Goal: Find specific page/section: Find specific page/section

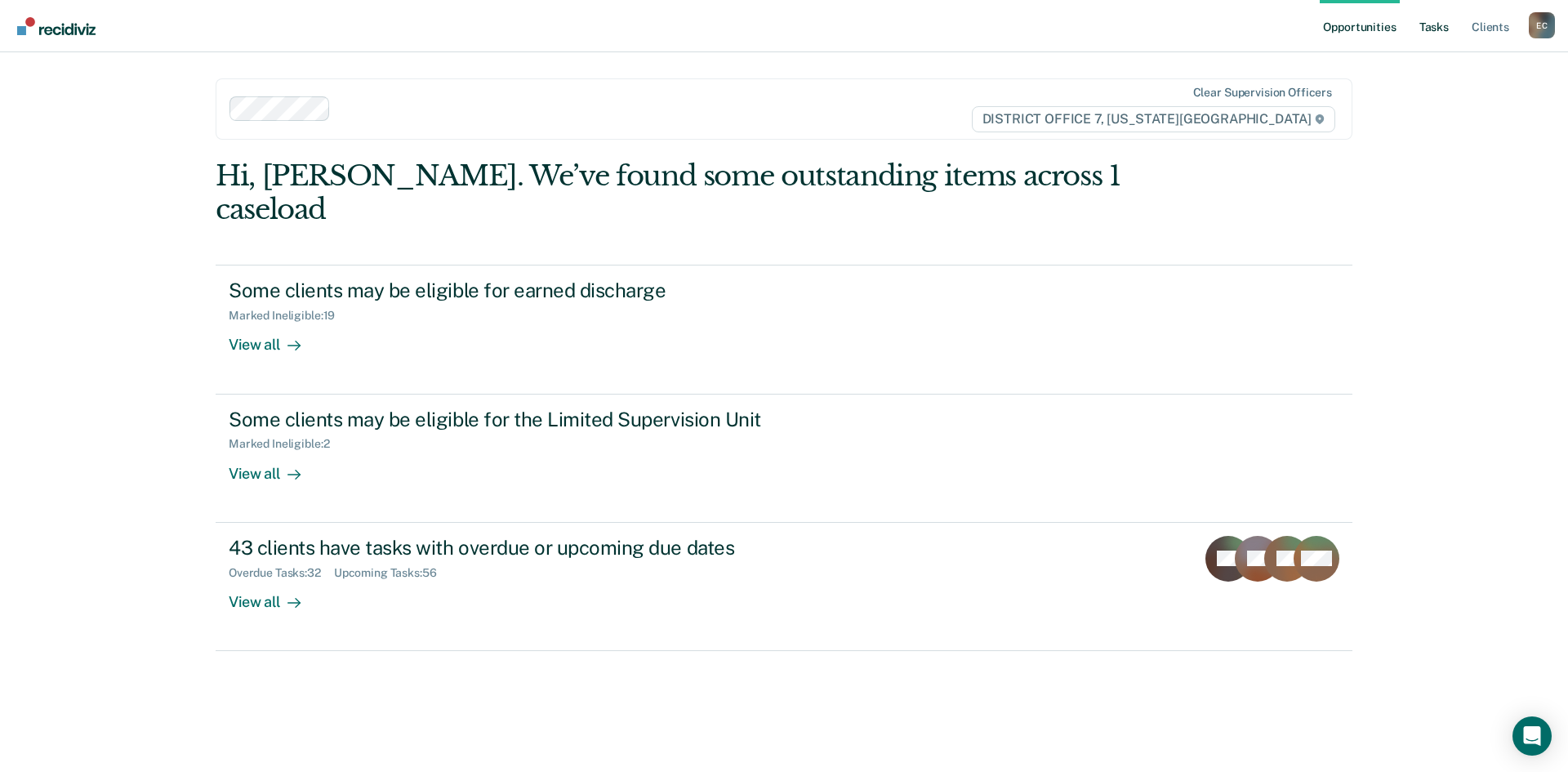
click at [1443, 41] on link "Tasks" at bounding box center [1434, 26] width 36 height 52
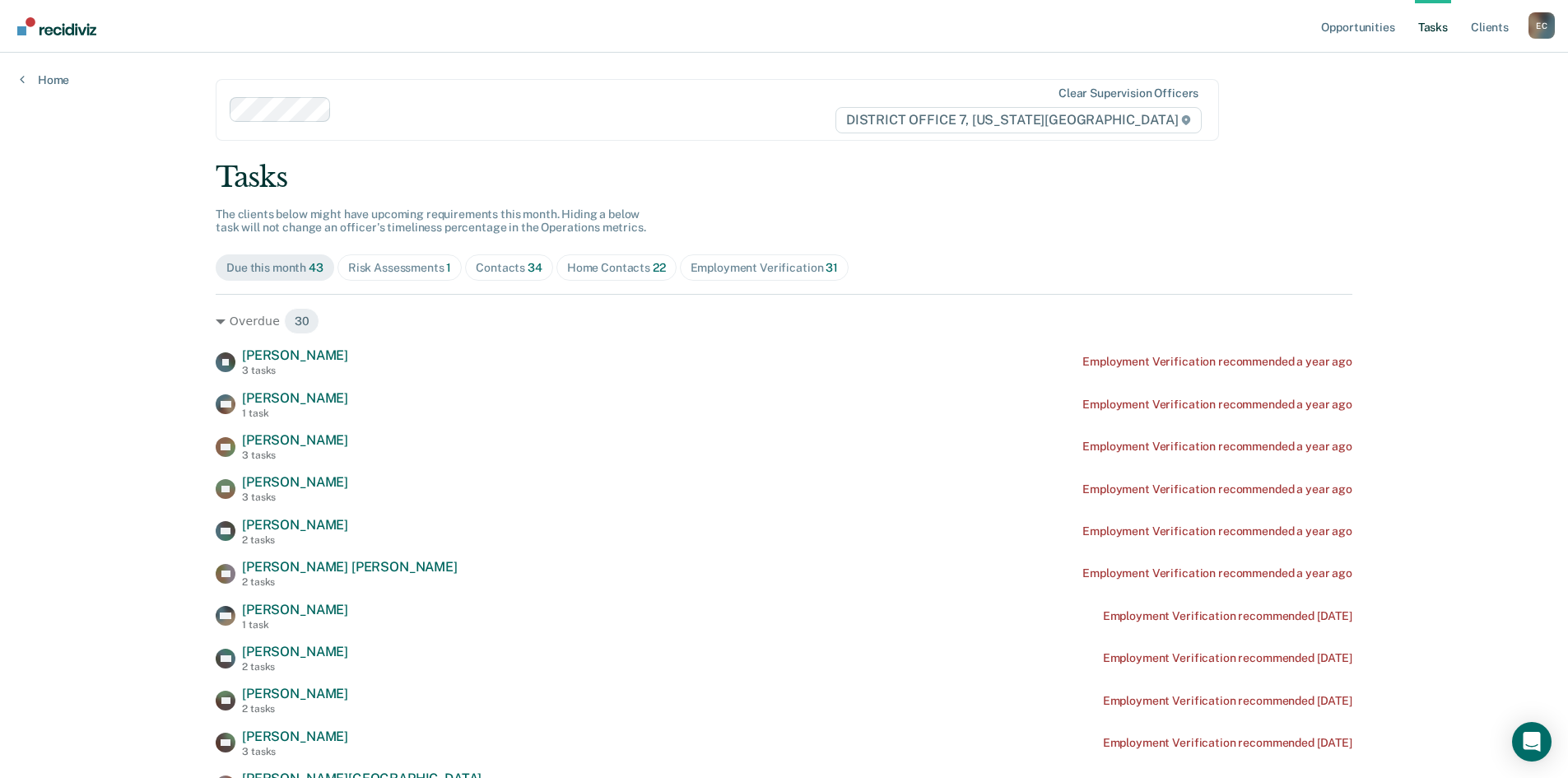
click at [491, 255] on span "Contacts 34" at bounding box center [509, 267] width 88 height 26
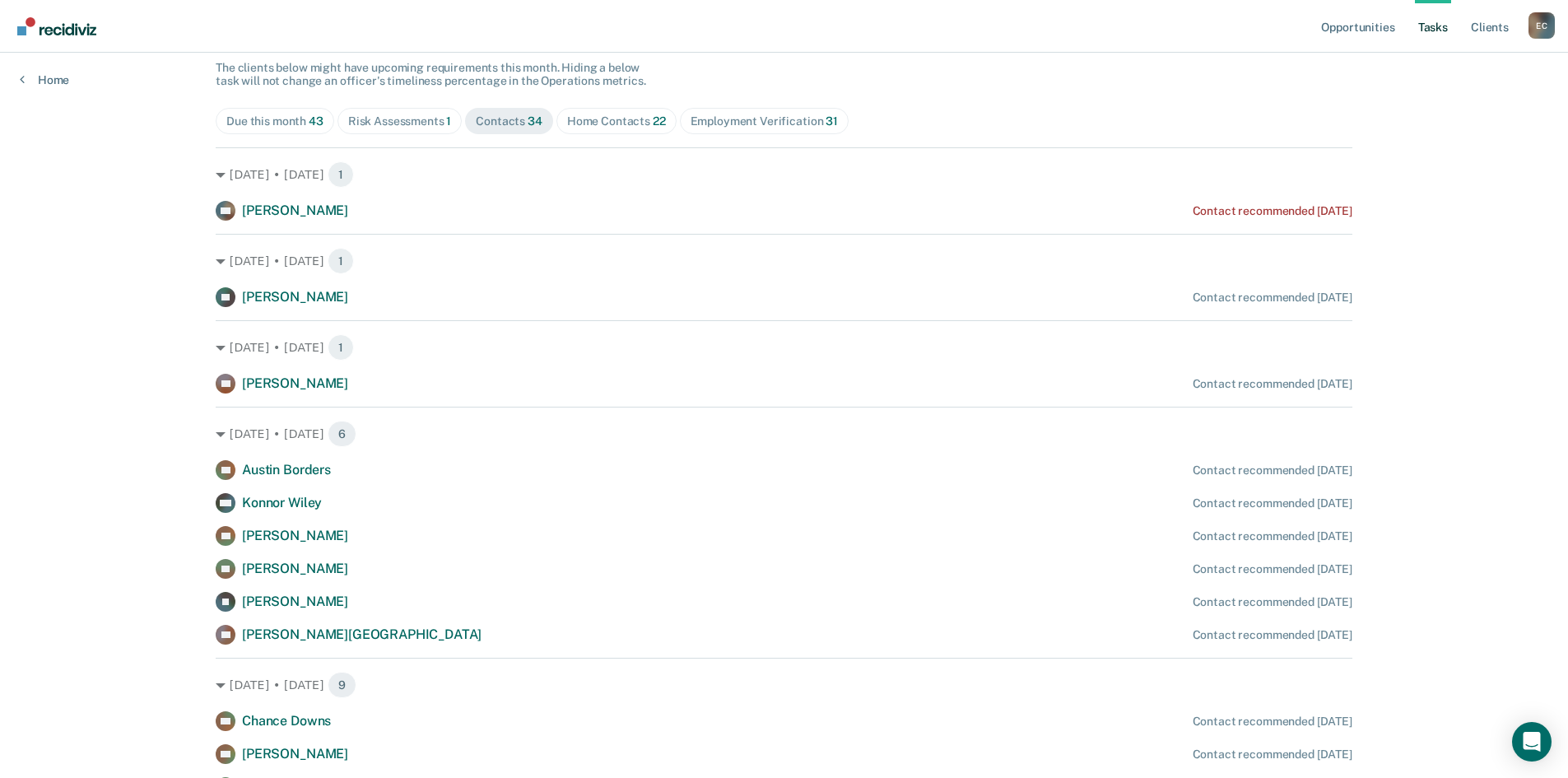
scroll to position [164, 0]
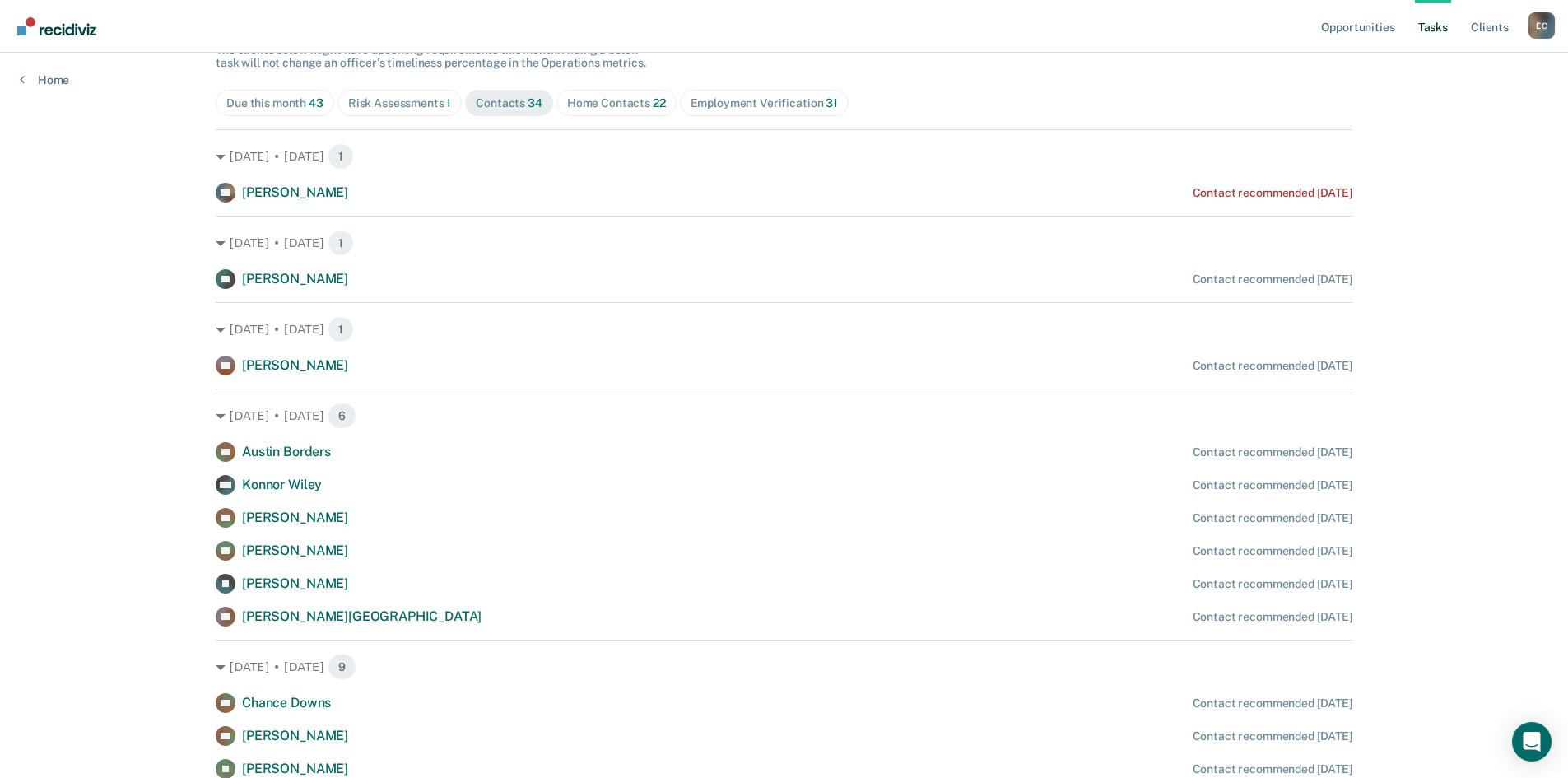
click at [625, 114] on span "Home Contacts 22" at bounding box center [616, 102] width 121 height 26
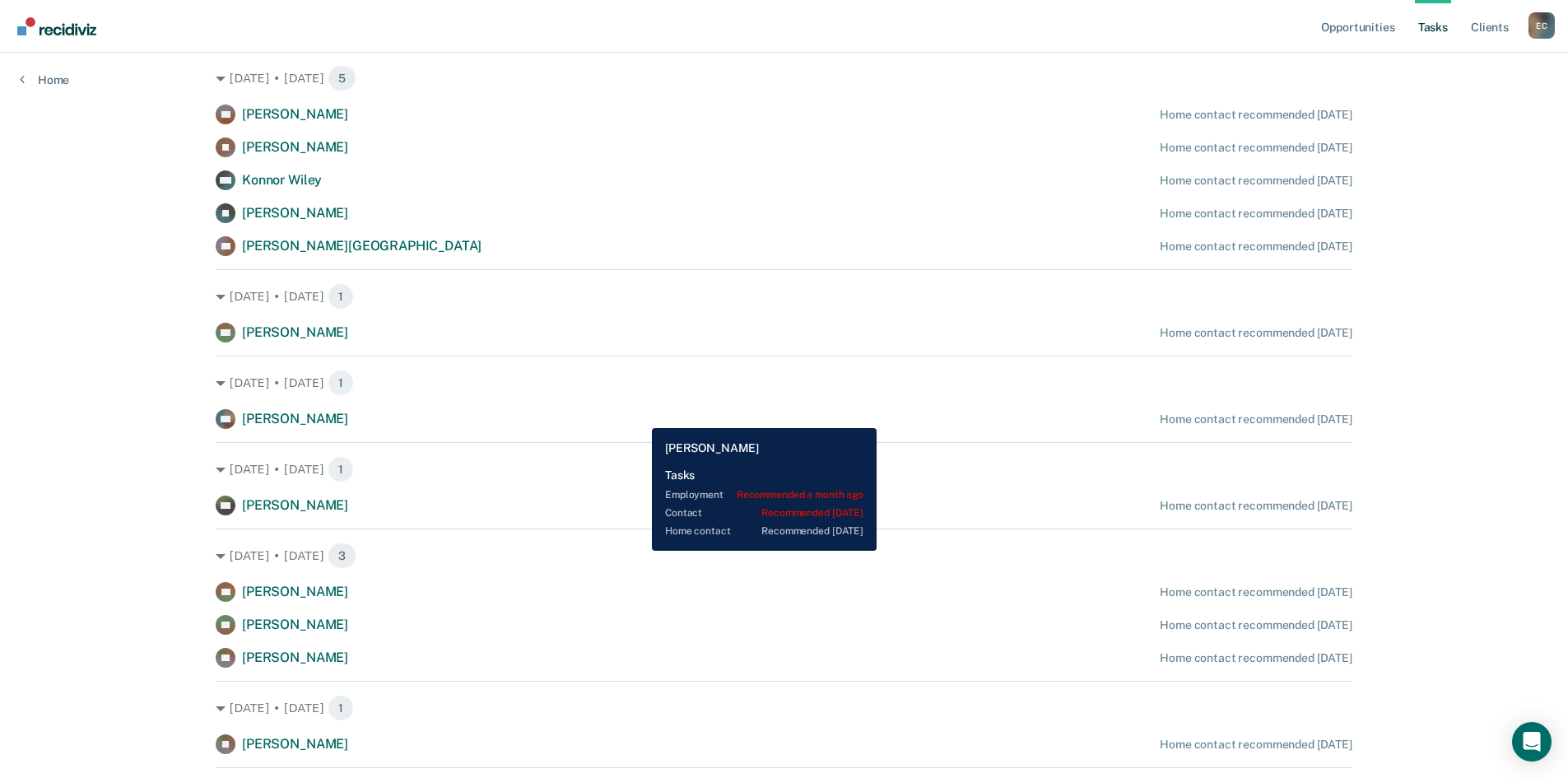
scroll to position [0, 0]
